Goal: Task Accomplishment & Management: Manage account settings

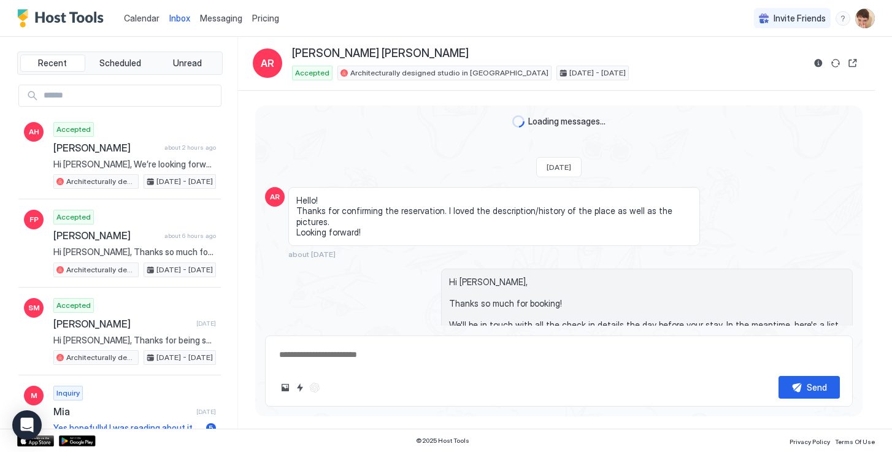
scroll to position [843, 0]
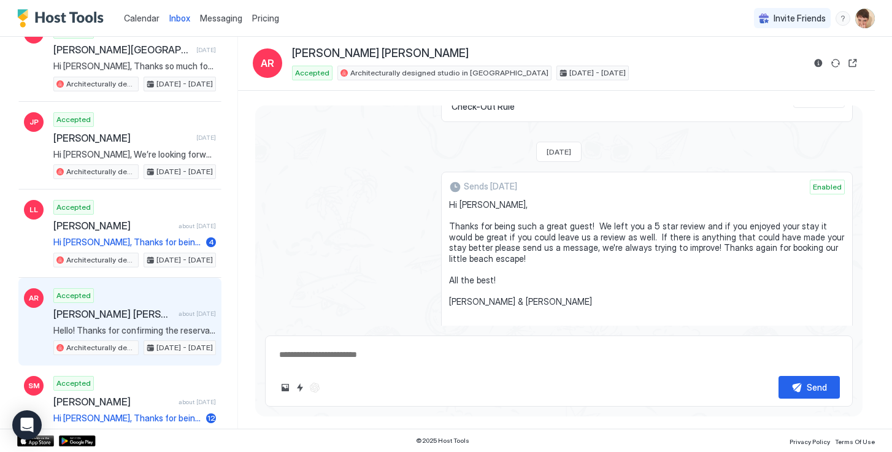
click at [205, 20] on span "Messaging" at bounding box center [221, 18] width 42 height 10
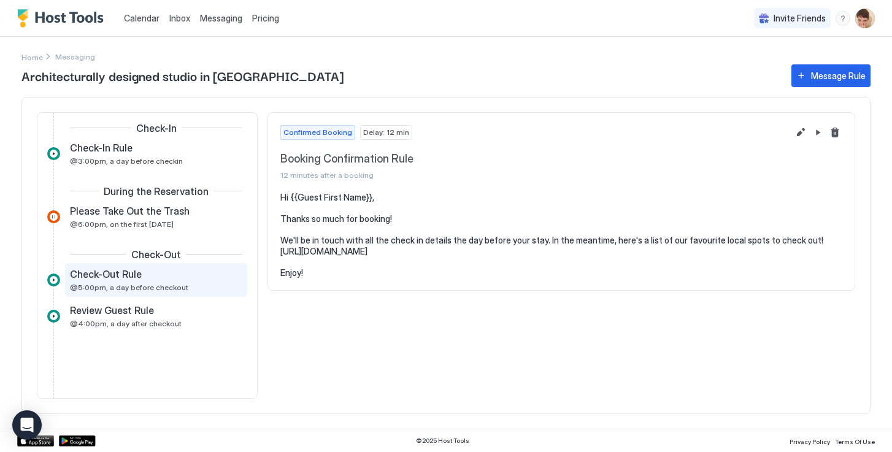
scroll to position [85, 0]
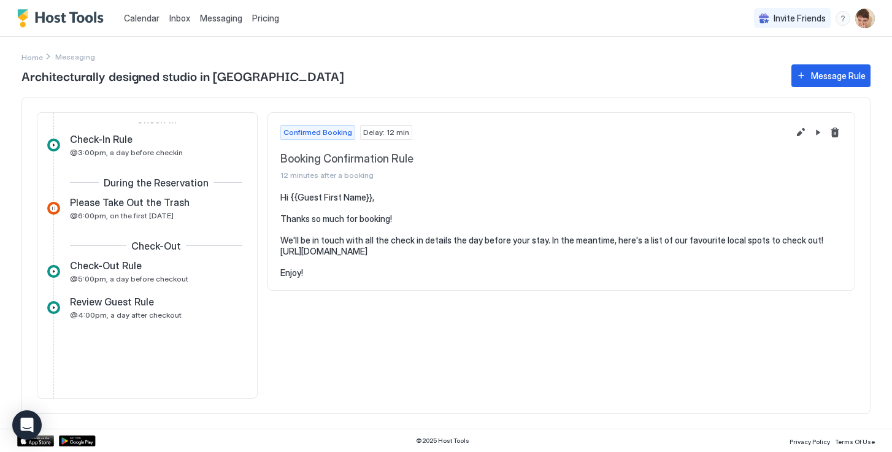
click at [186, 18] on span "Inbox" at bounding box center [179, 18] width 21 height 10
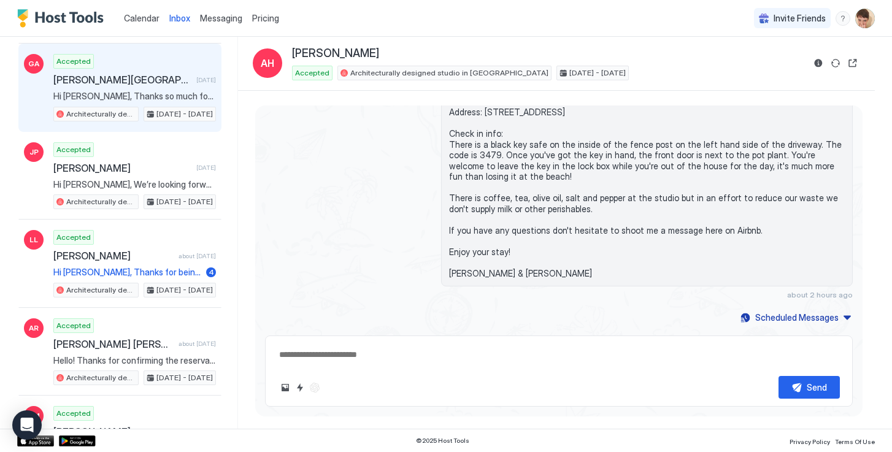
scroll to position [1040, 0]
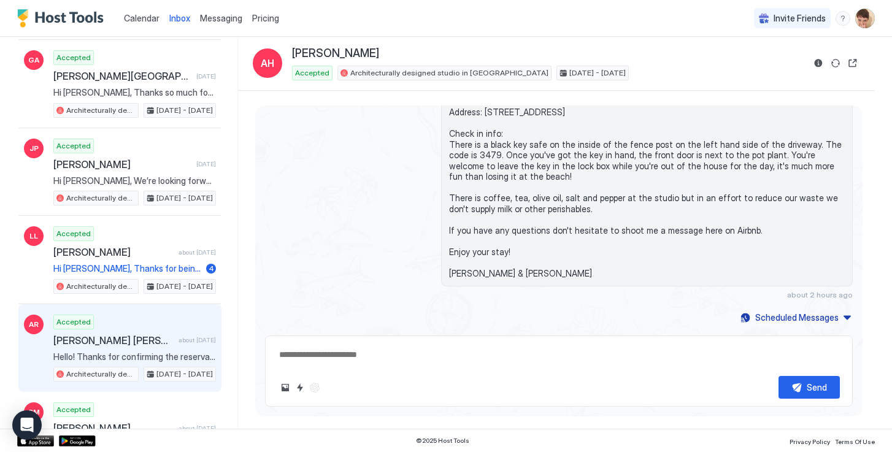
click at [145, 347] on div "Accepted [PERSON_NAME] [PERSON_NAME] about [DATE] Hello! Thanks for confirming …" at bounding box center [134, 348] width 163 height 67
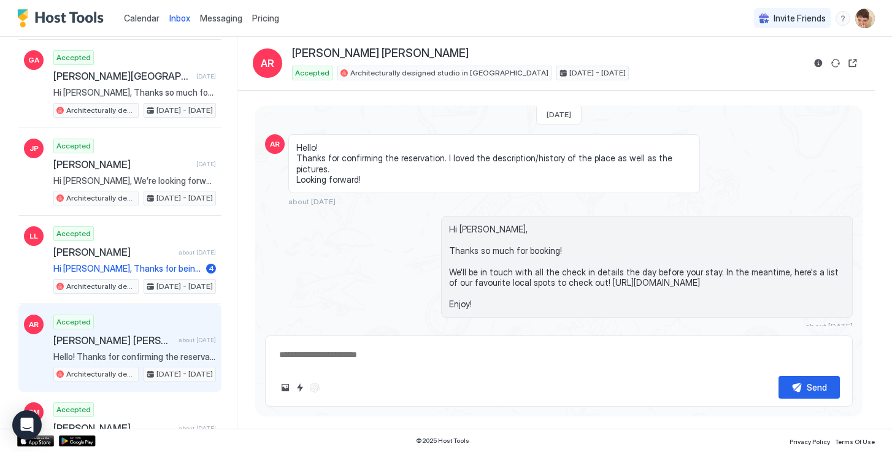
scroll to position [31, 0]
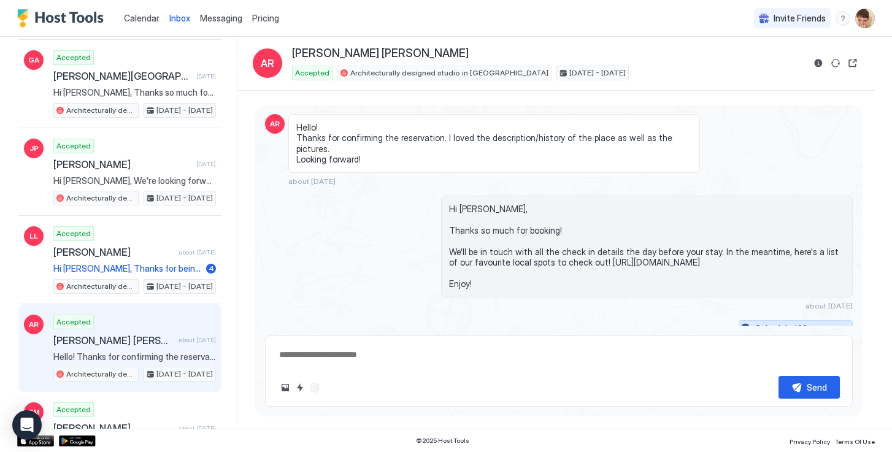
click at [837, 320] on button "Scheduled Messages" at bounding box center [795, 328] width 114 height 17
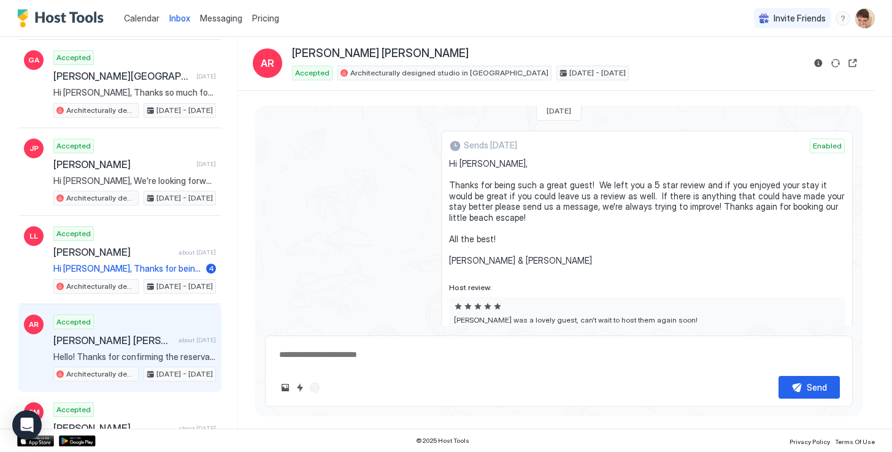
scroll to position [841, 0]
